Goal: Find specific page/section: Find specific page/section

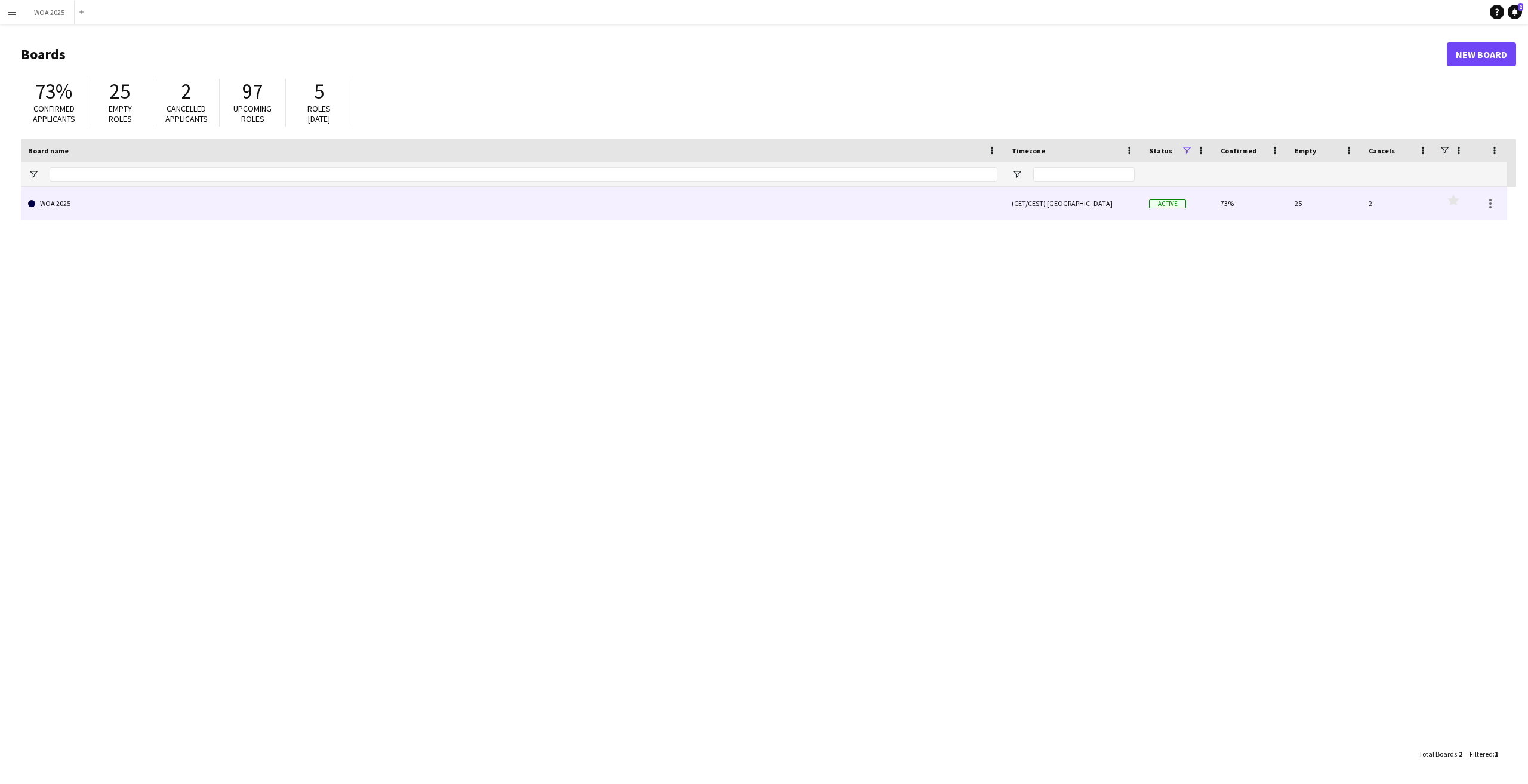
click at [73, 204] on link "WOA 2025" at bounding box center [512, 204] width 970 height 33
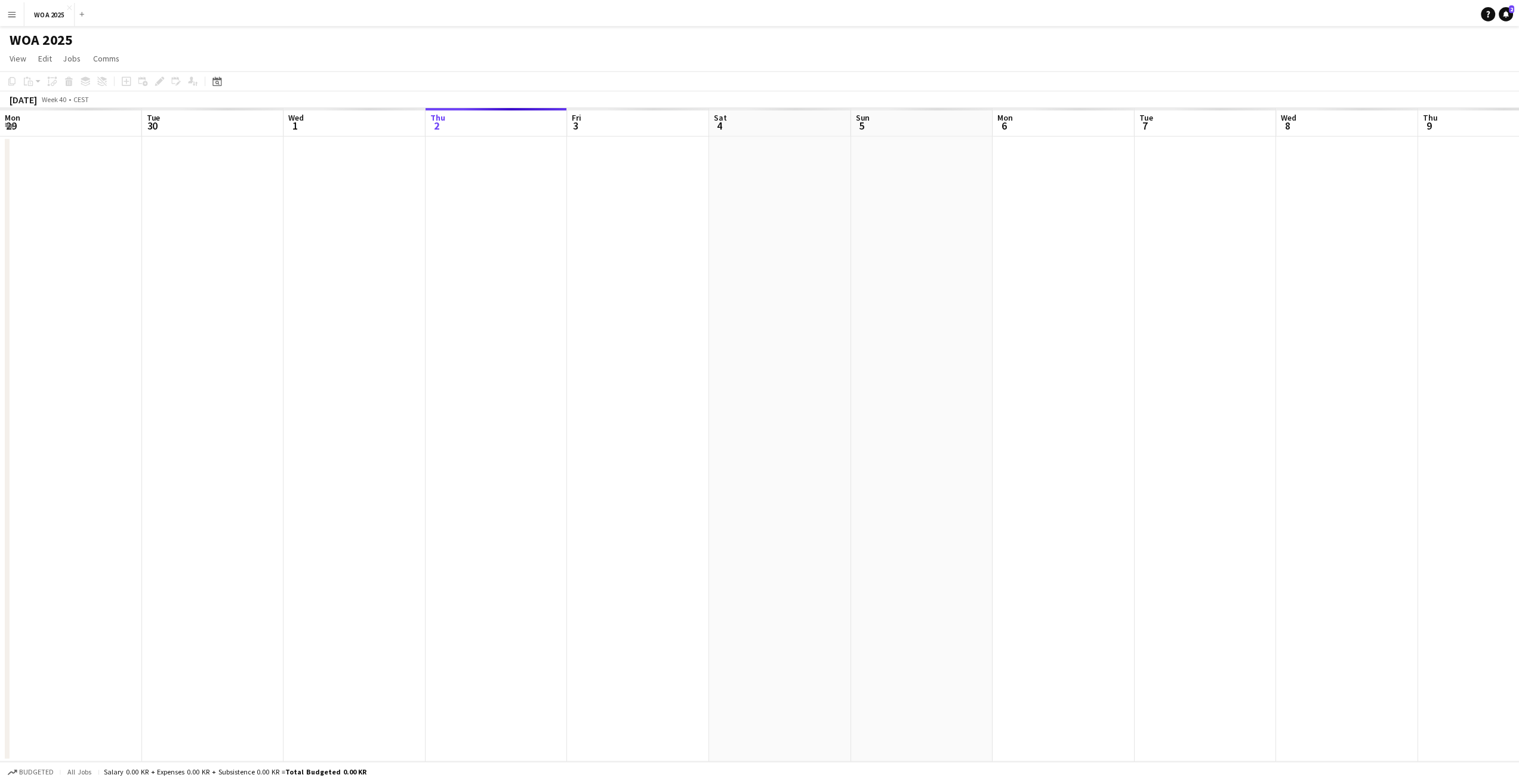
scroll to position [0, 285]
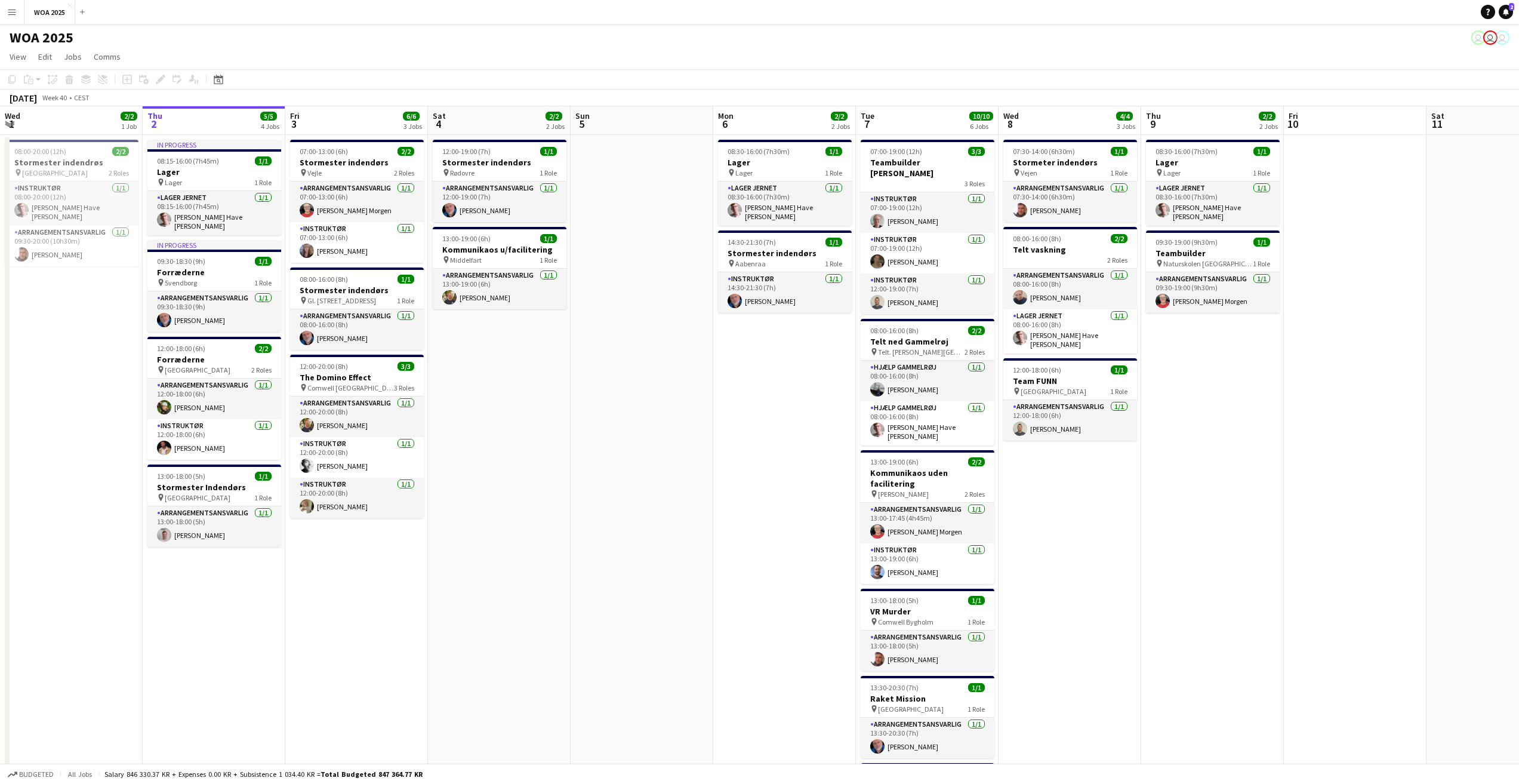
click at [69, 100] on span "Week 40" at bounding box center [54, 97] width 30 height 9
click at [214, 79] on icon "Date picker" at bounding box center [218, 79] width 10 height 10
click at [293, 121] on span "Previous month" at bounding box center [291, 121] width 24 height 24
drag, startPoint x: 306, startPoint y: 208, endPoint x: 312, endPoint y: 211, distance: 6.7
click at [312, 211] on tr "15 16 17 18 19 20 21" at bounding box center [268, 213] width 110 height 16
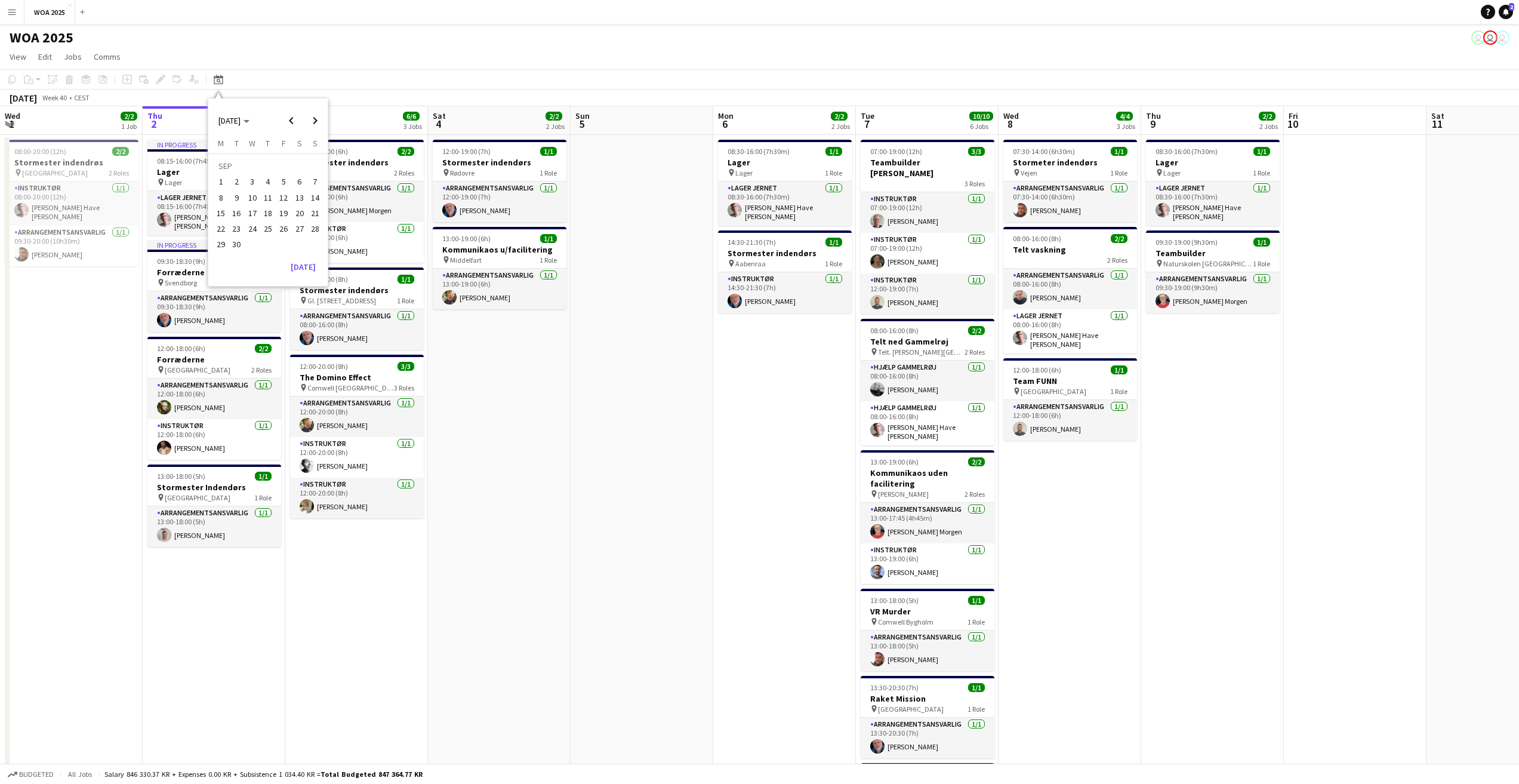
click at [315, 213] on span "21" at bounding box center [315, 213] width 14 height 14
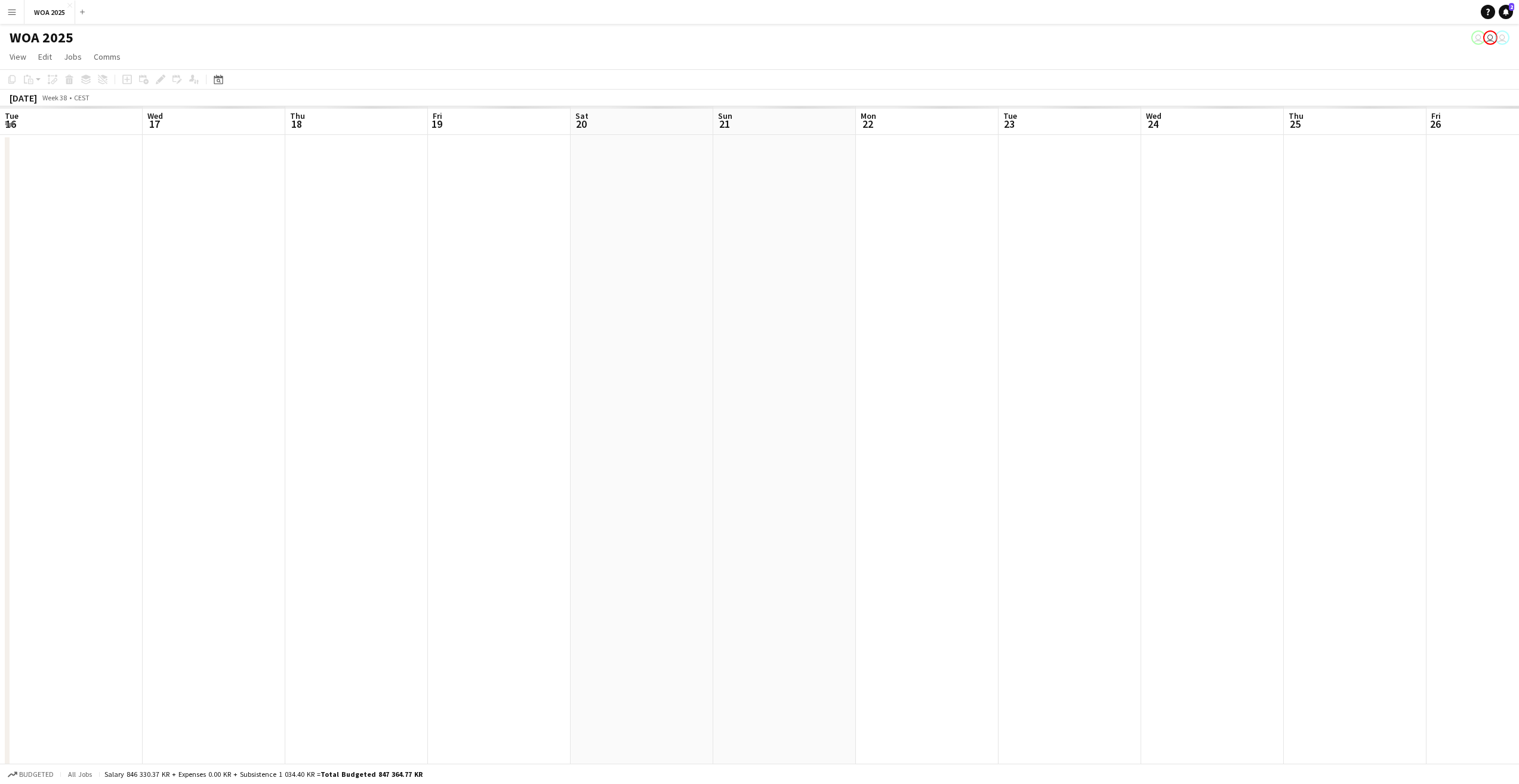
scroll to position [0, 410]
